Goal: Task Accomplishment & Management: Complete application form

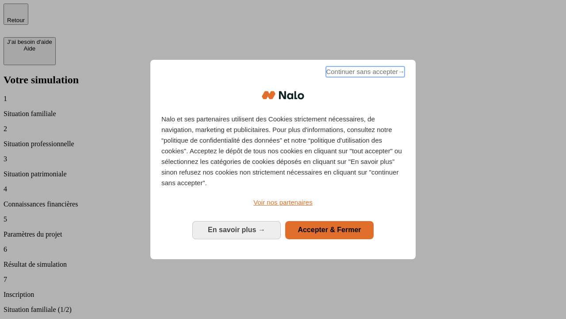
click at [365, 73] on span "Continuer sans accepter →" at bounding box center [365, 71] width 79 height 11
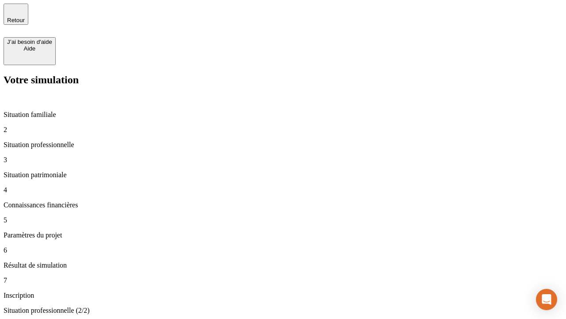
type input "30 000"
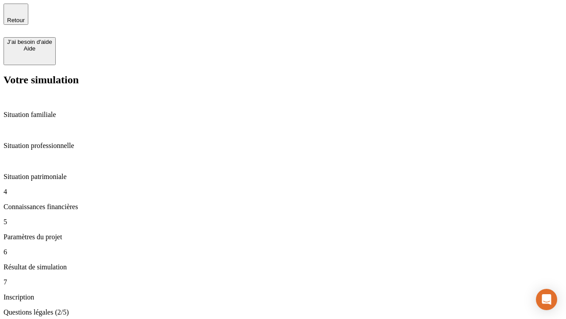
scroll to position [2, 0]
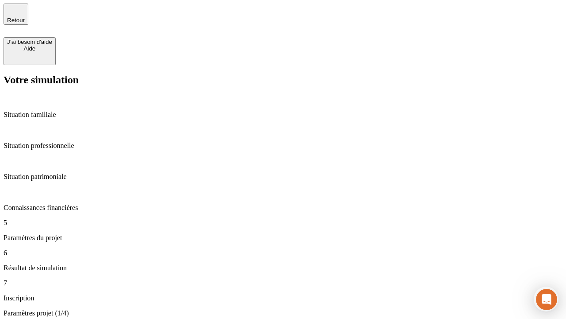
type input "25"
type input "64"
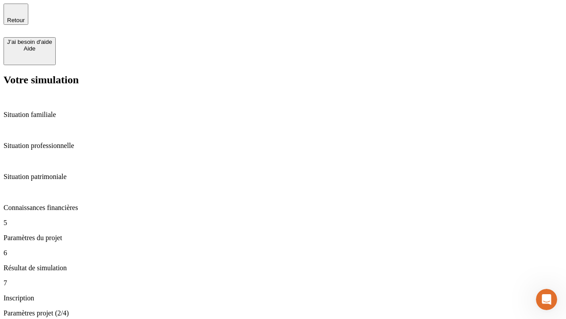
type input "1 000"
type input "640"
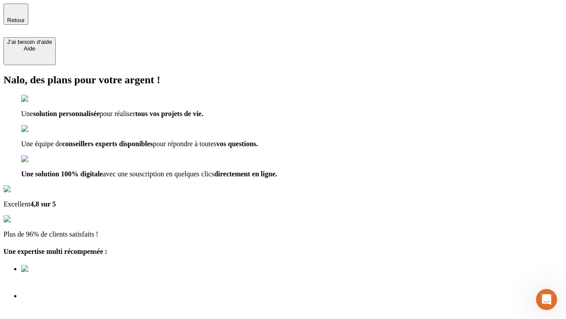
type input "[EMAIL_ADDRESS][PERSON_NAME][DOMAIN_NAME]"
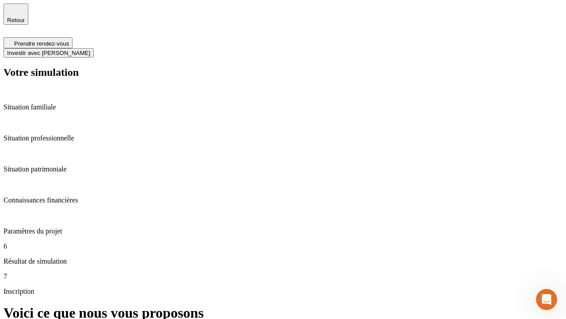
click at [90, 50] on span "Investir avec [PERSON_NAME]" at bounding box center [48, 53] width 83 height 7
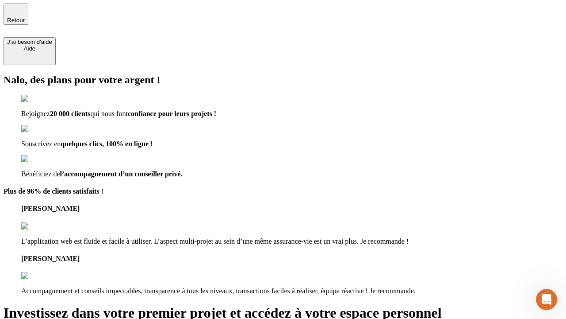
type input "[EMAIL_ADDRESS][PERSON_NAME][DOMAIN_NAME]"
